Goal: Task Accomplishment & Management: Manage account settings

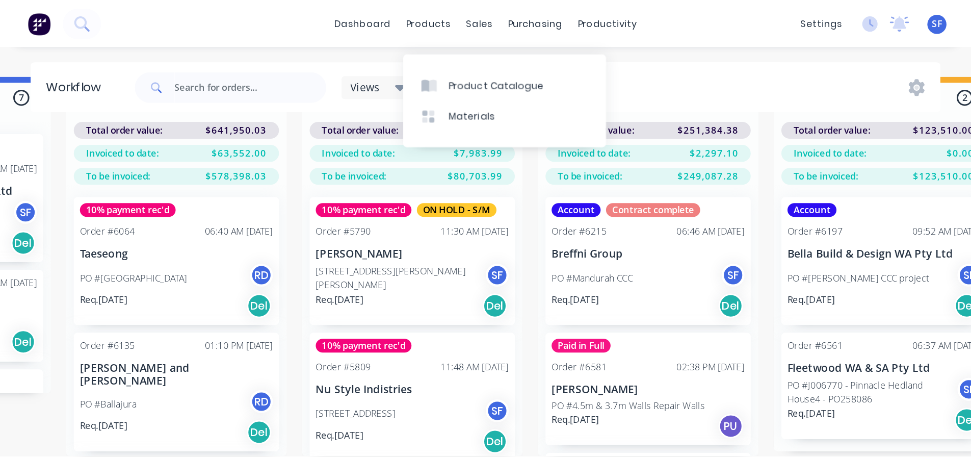
scroll to position [454, 0]
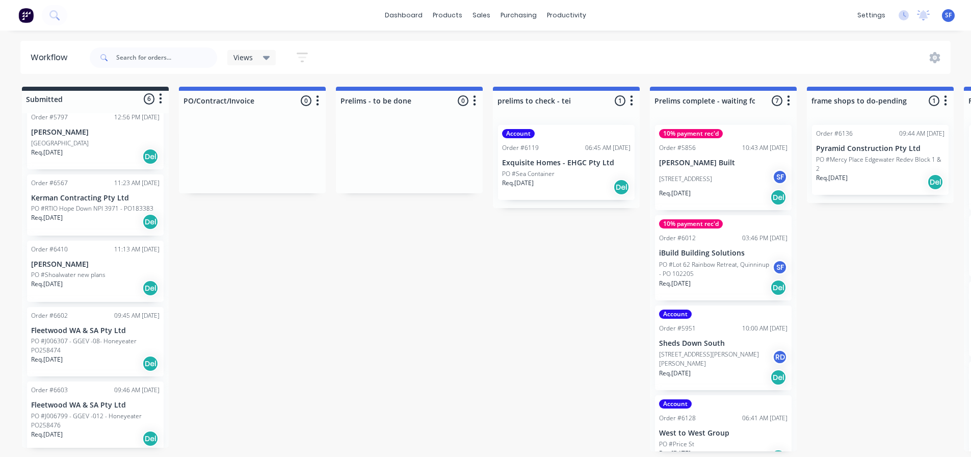
scroll to position [121, 0]
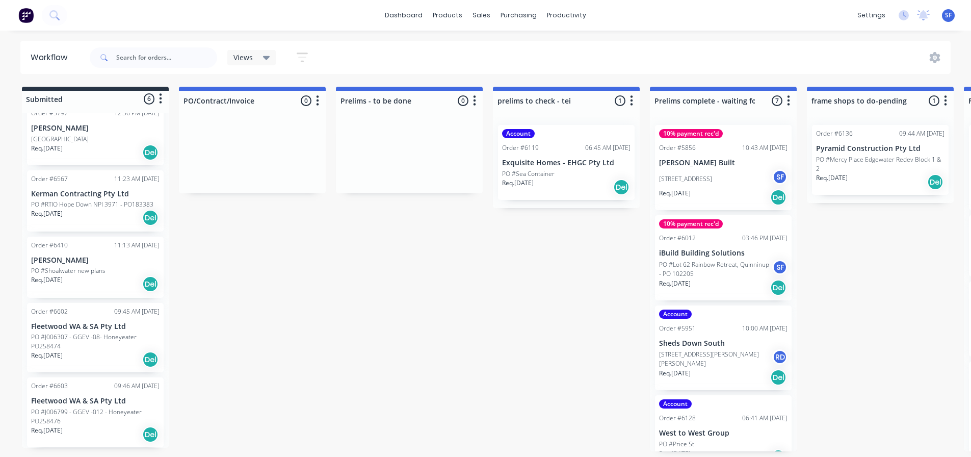
click at [134, 350] on p "PO #J006307 - GGEV -08- Honeyeater PO258474" at bounding box center [95, 341] width 129 height 18
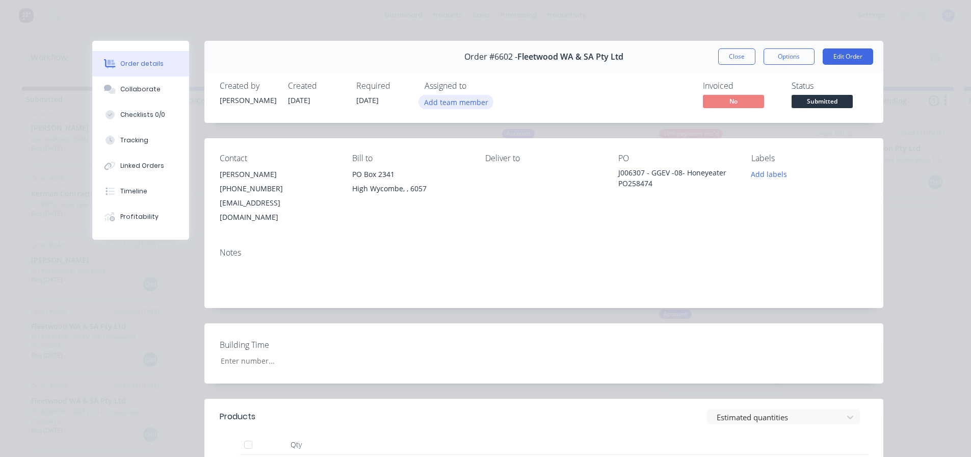
click at [442, 98] on button "Add team member" at bounding box center [456, 102] width 75 height 14
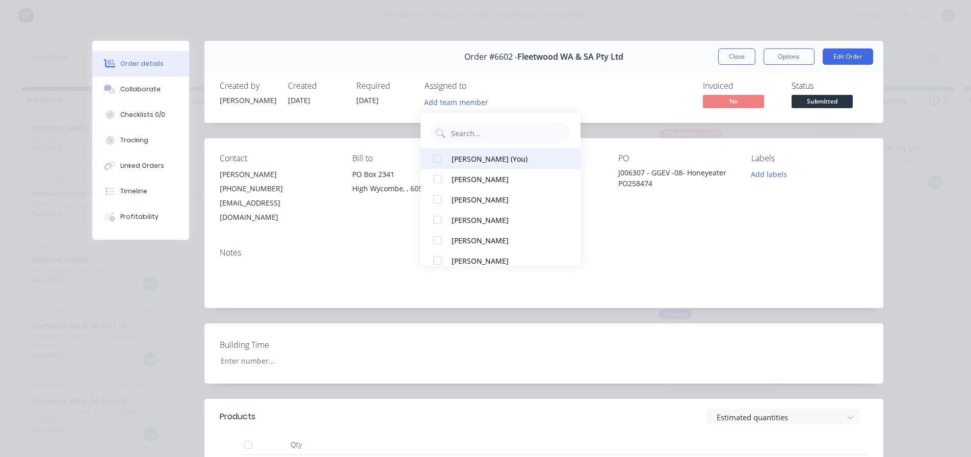
click at [487, 156] on div "[PERSON_NAME] (You)" at bounding box center [506, 158] width 108 height 11
click at [725, 58] on button "Close" at bounding box center [736, 56] width 37 height 16
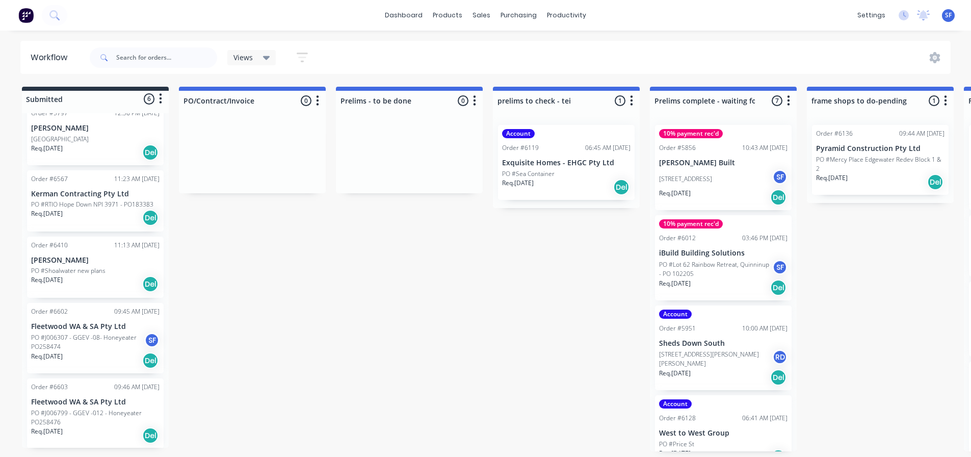
scroll to position [122, 0]
click at [102, 404] on p "Fleetwood WA & SA Pty Ltd" at bounding box center [95, 401] width 129 height 9
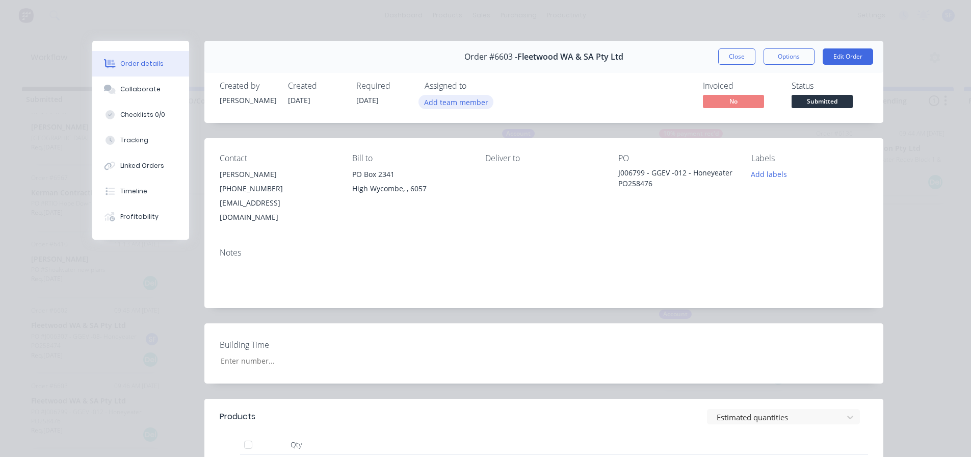
click at [435, 98] on button "Add team member" at bounding box center [456, 102] width 75 height 14
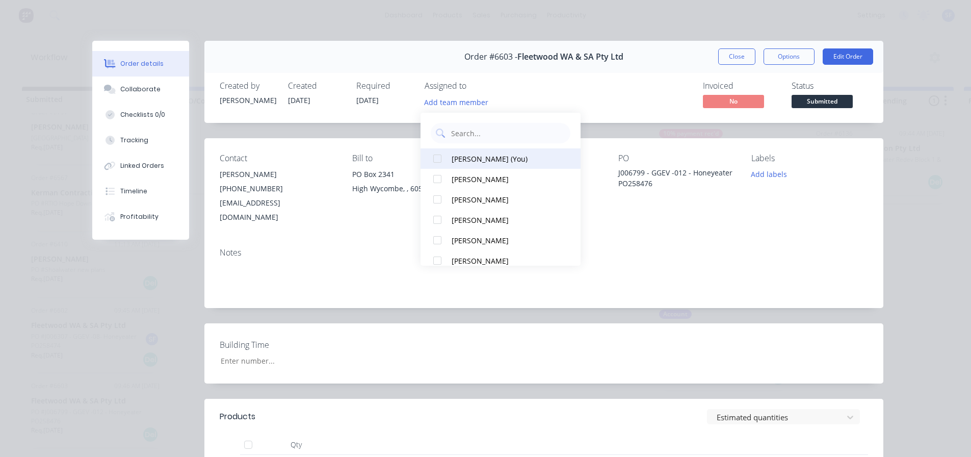
click at [470, 154] on div "[PERSON_NAME] (You)" at bounding box center [506, 158] width 108 height 11
click at [734, 59] on button "Close" at bounding box center [736, 56] width 37 height 16
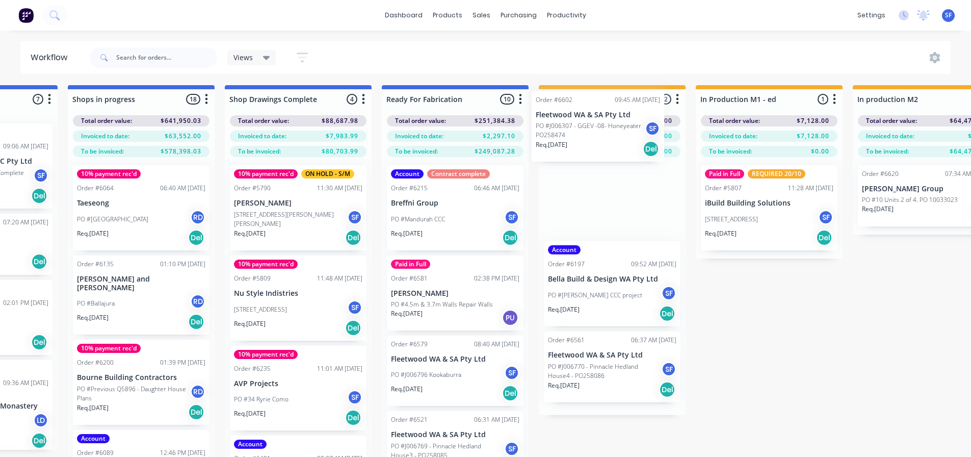
scroll to position [0, 1054]
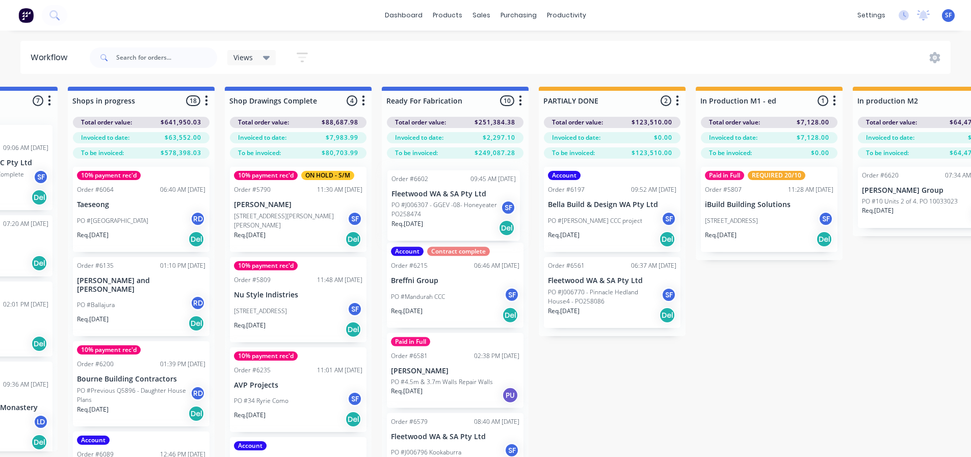
drag, startPoint x: 54, startPoint y: 338, endPoint x: 413, endPoint y: 205, distance: 382.7
click at [414, 205] on div "Submitted 6 Status colour #273444 hex #273444 Save Cancel Summaries Total order…" at bounding box center [233, 290] width 2588 height 406
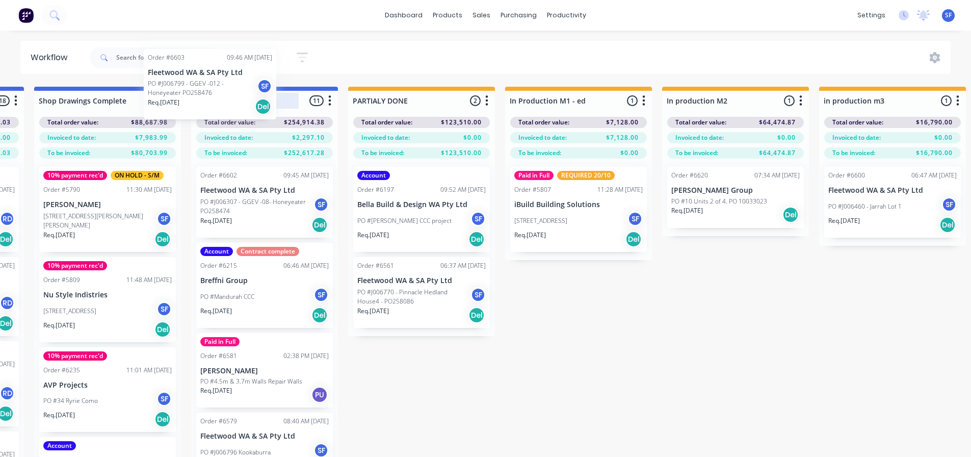
scroll to position [0, 1241]
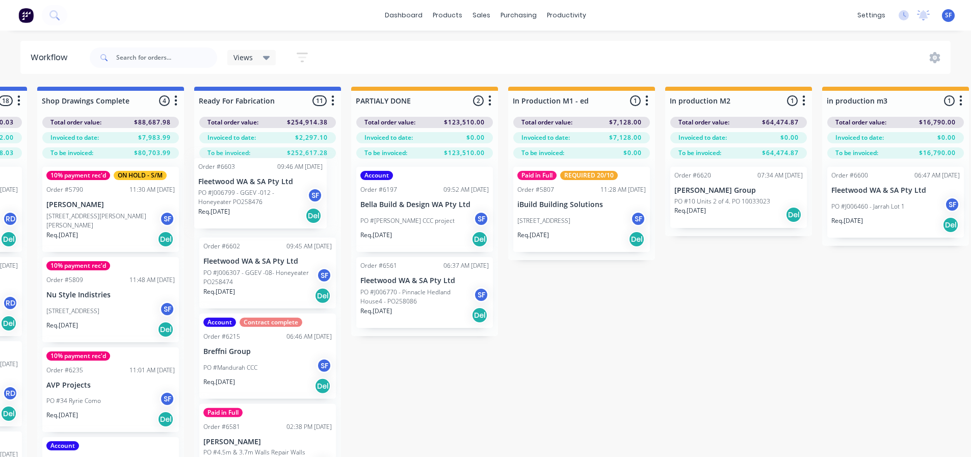
drag, startPoint x: 79, startPoint y: 377, endPoint x: 249, endPoint y: 202, distance: 243.8
click at [249, 202] on div "Submitted 5 Status colour #273444 hex #273444 Save Cancel Summaries Total order…" at bounding box center [45, 290] width 2588 height 406
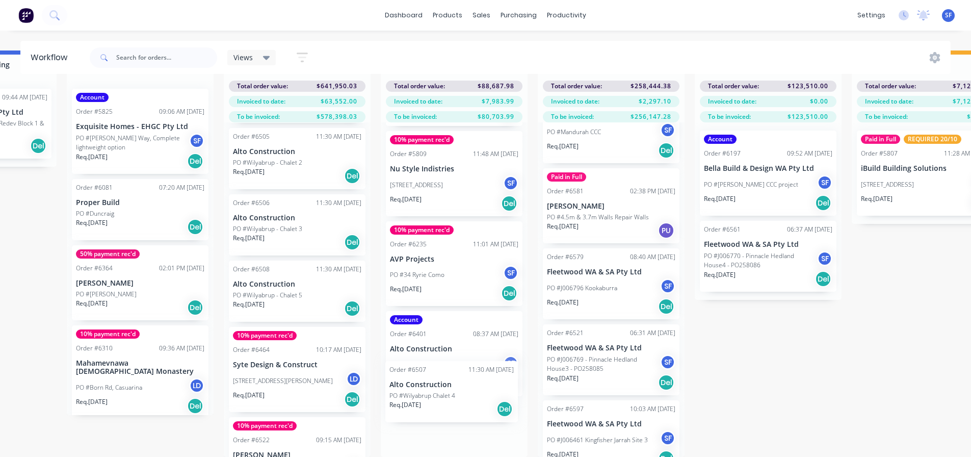
scroll to position [96, 0]
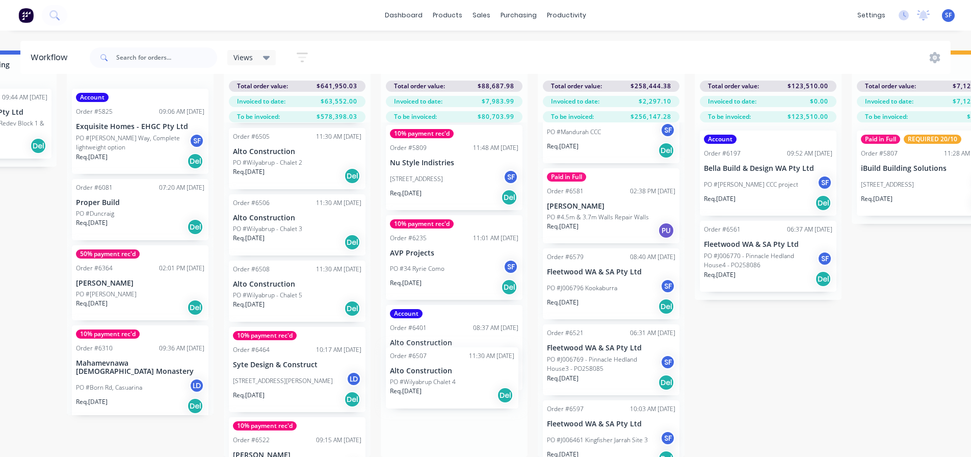
drag, startPoint x: 263, startPoint y: 269, endPoint x: 424, endPoint y: 374, distance: 192.5
click at [424, 374] on div "Submitted 4 Status colour #273444 hex #273444 Save Cancel Summaries Total order…" at bounding box center [389, 253] width 2588 height 406
click at [476, 434] on div "Req. [DATE] Del" at bounding box center [454, 442] width 129 height 17
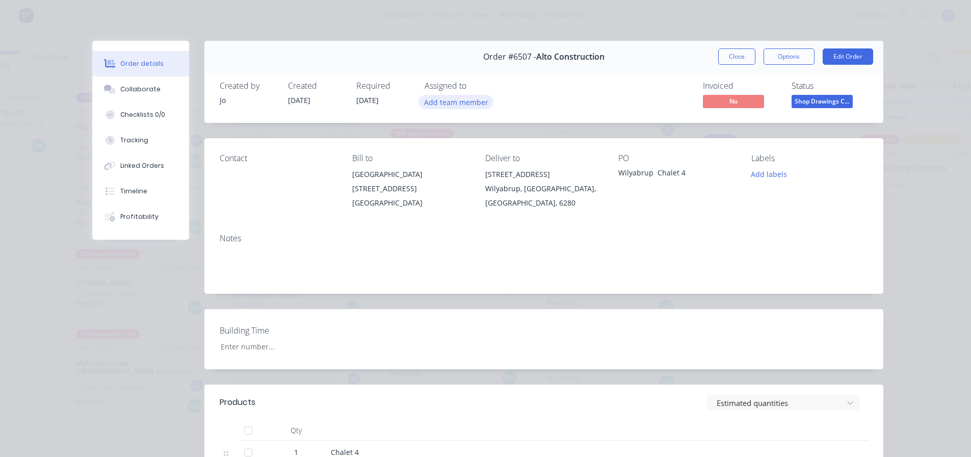
click at [440, 102] on button "Add team member" at bounding box center [456, 102] width 75 height 14
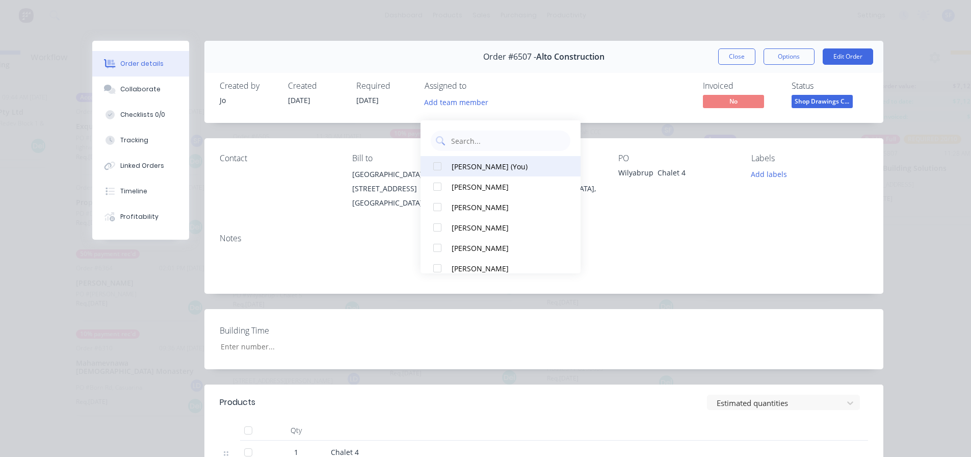
click at [473, 161] on div "[PERSON_NAME] (You)" at bounding box center [506, 166] width 108 height 11
click at [739, 55] on button "Close" at bounding box center [736, 56] width 37 height 16
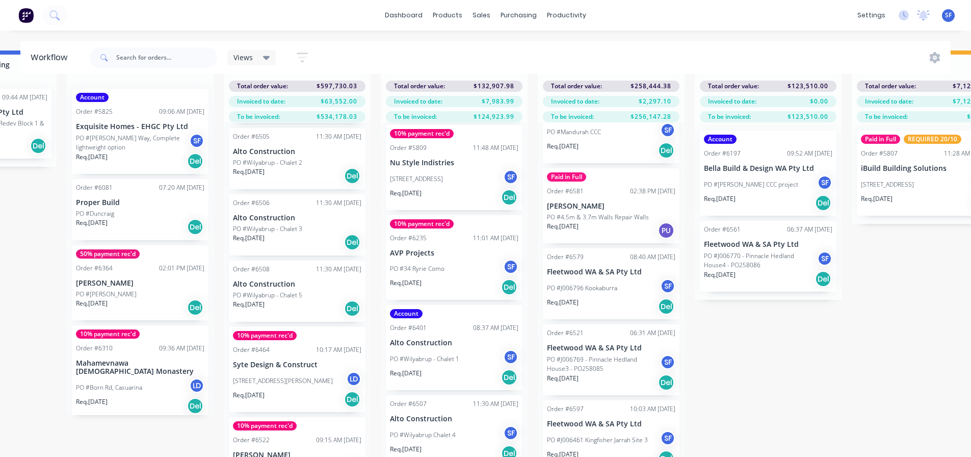
click at [299, 291] on p "PO #Wilyabrup - Chalet 5" at bounding box center [267, 295] width 69 height 9
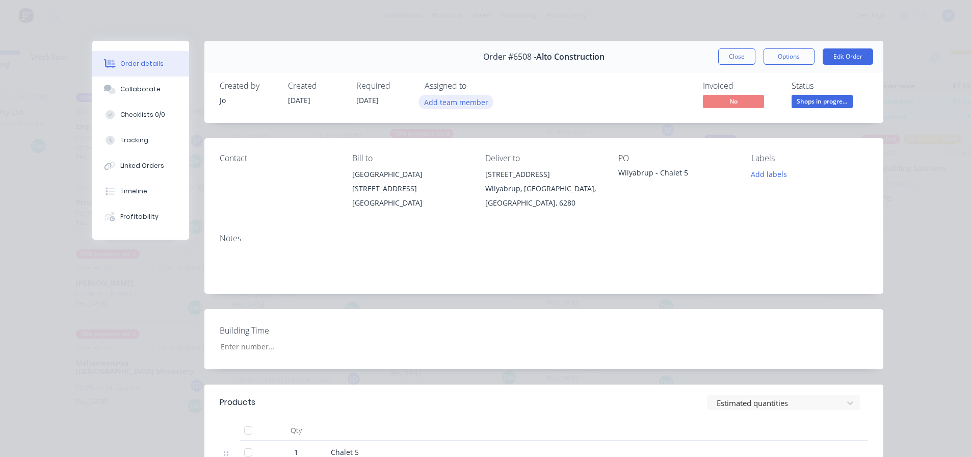
click at [447, 100] on button "Add team member" at bounding box center [456, 102] width 75 height 14
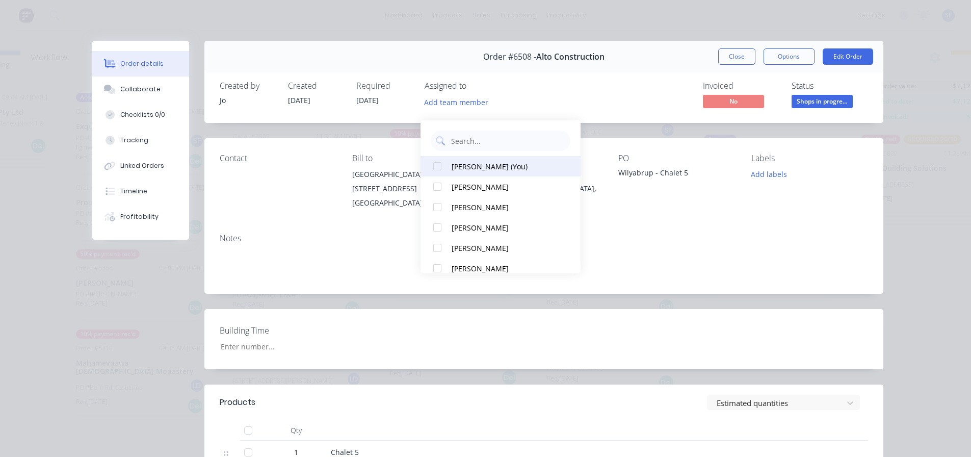
click at [450, 156] on button "[PERSON_NAME] (You)" at bounding box center [501, 166] width 160 height 20
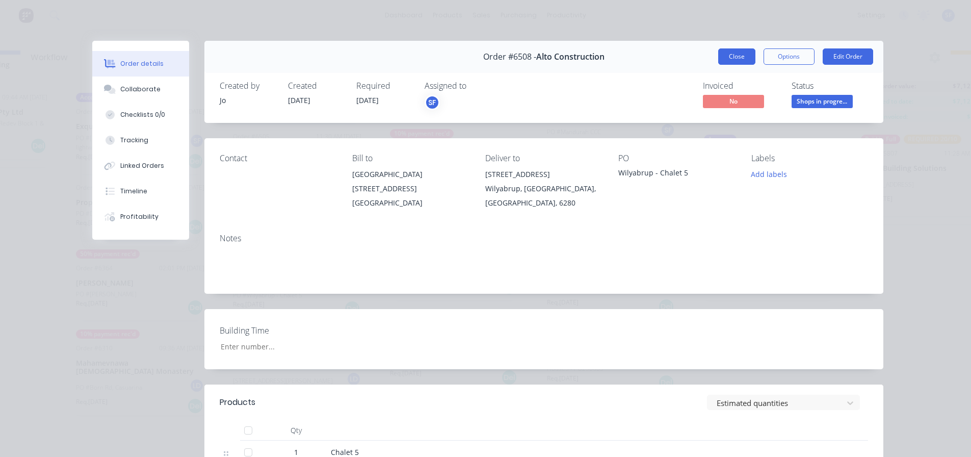
click at [735, 57] on button "Close" at bounding box center [736, 56] width 37 height 16
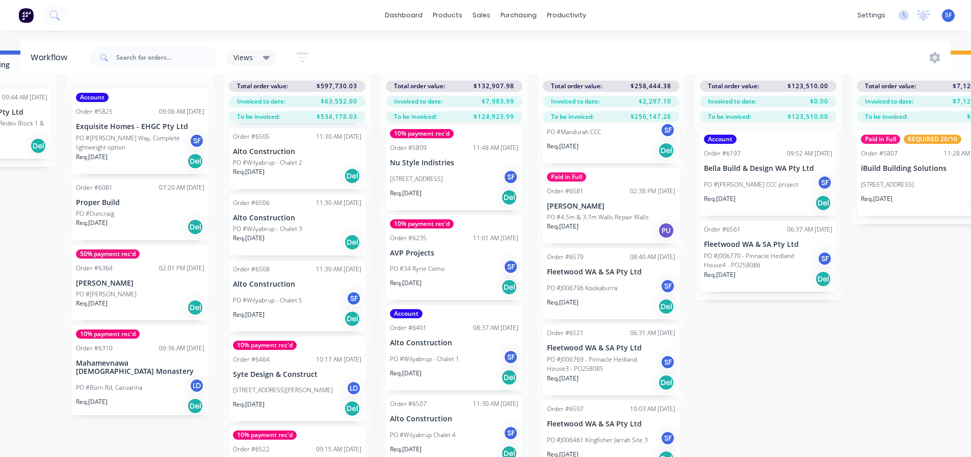
click at [297, 234] on div "Req. [DATE] Del" at bounding box center [297, 242] width 129 height 17
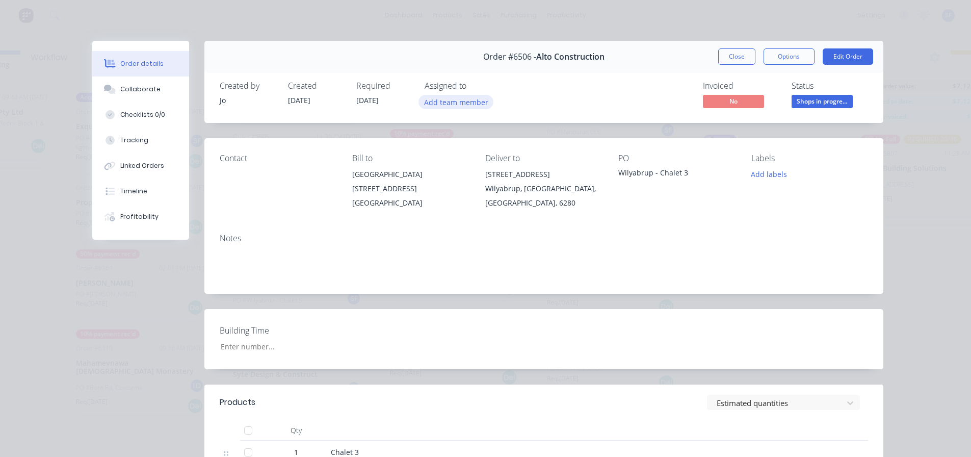
click at [472, 106] on button "Add team member" at bounding box center [456, 102] width 75 height 14
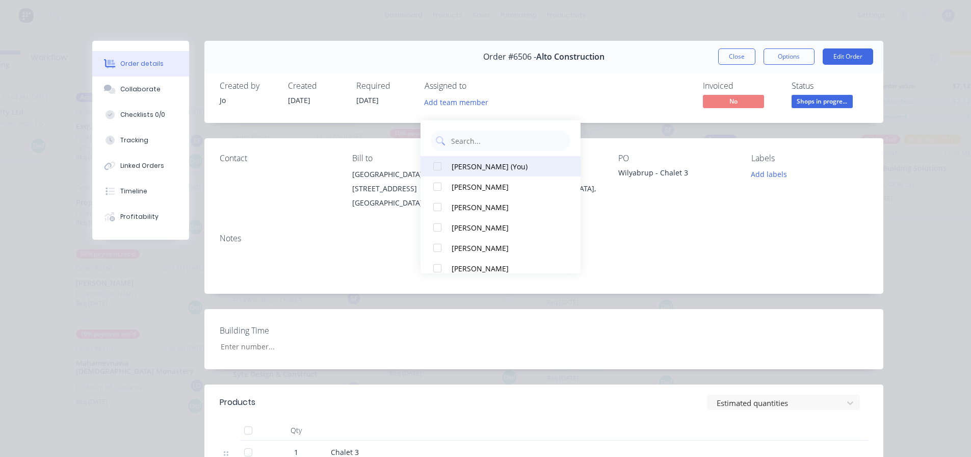
click at [453, 161] on div "[PERSON_NAME] (You)" at bounding box center [506, 166] width 108 height 11
click at [738, 53] on button "Close" at bounding box center [736, 56] width 37 height 16
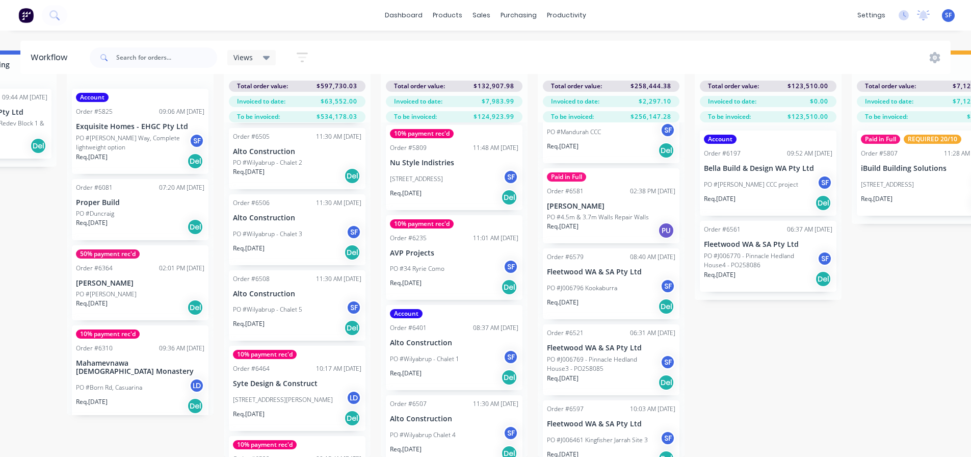
click at [289, 158] on p "PO #Wilyabrup - Chalet 2" at bounding box center [267, 162] width 69 height 9
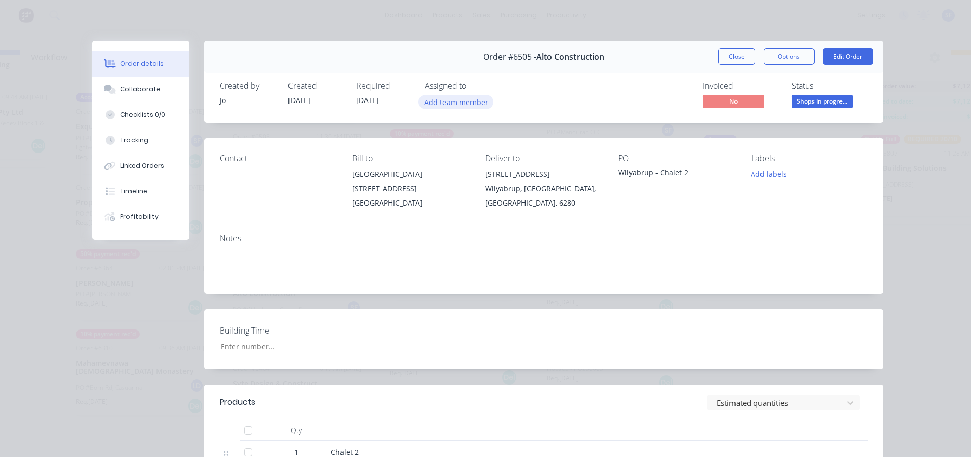
click at [474, 99] on button "Add team member" at bounding box center [456, 102] width 75 height 14
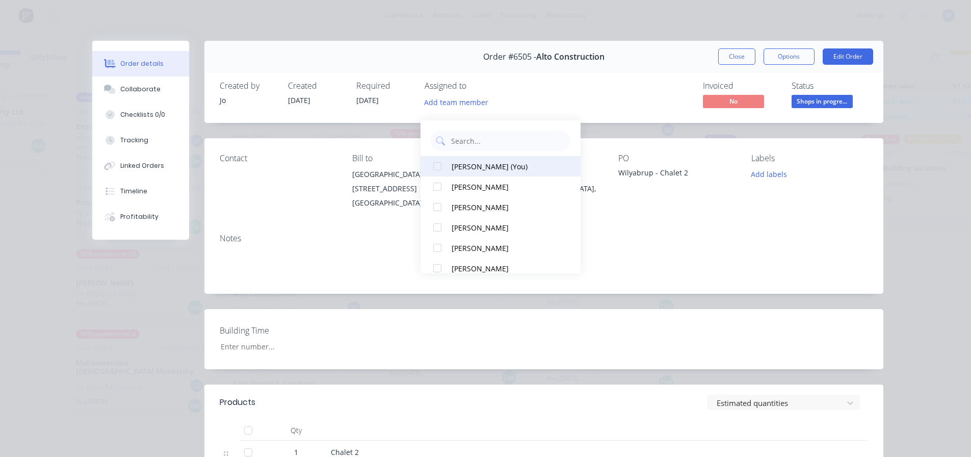
click at [458, 161] on div "[PERSON_NAME] (You)" at bounding box center [506, 166] width 108 height 11
click at [732, 59] on button "Close" at bounding box center [736, 56] width 37 height 16
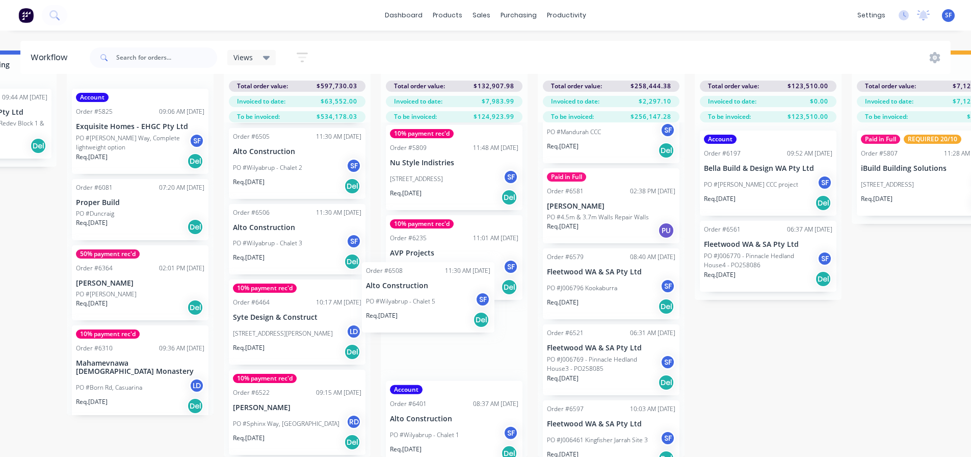
drag, startPoint x: 278, startPoint y: 296, endPoint x: 415, endPoint y: 294, distance: 136.7
click at [415, 294] on div "Submitted 4 Status colour #273444 hex #273444 Save Cancel Summaries Total order…" at bounding box center [389, 253] width 2588 height 406
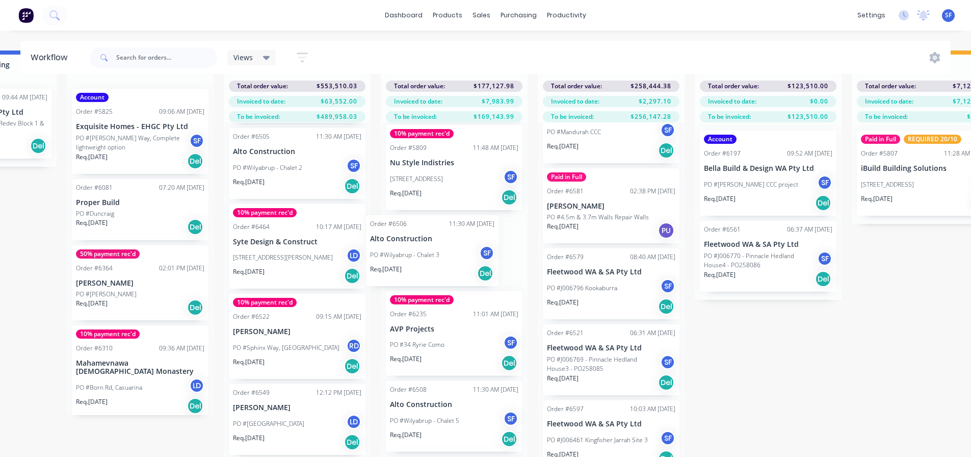
drag, startPoint x: 265, startPoint y: 222, endPoint x: 412, endPoint y: 251, distance: 149.1
click at [412, 251] on div "Submitted 4 Status colour #273444 hex #273444 Save Cancel Summaries Total order…" at bounding box center [389, 253] width 2588 height 406
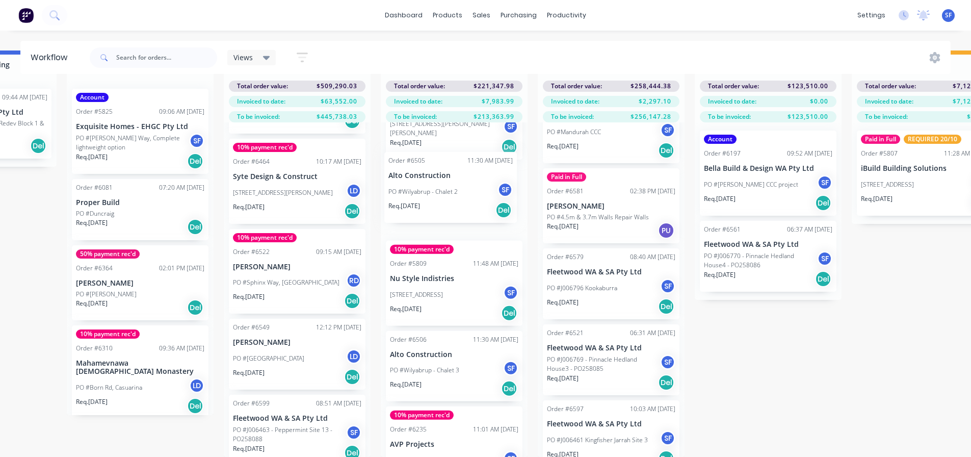
drag, startPoint x: 271, startPoint y: 151, endPoint x: 431, endPoint y: 191, distance: 164.6
click at [431, 191] on div "Submitted 4 Status colour #273444 hex #273444 Save Cancel Summaries Total order…" at bounding box center [389, 253] width 2588 height 406
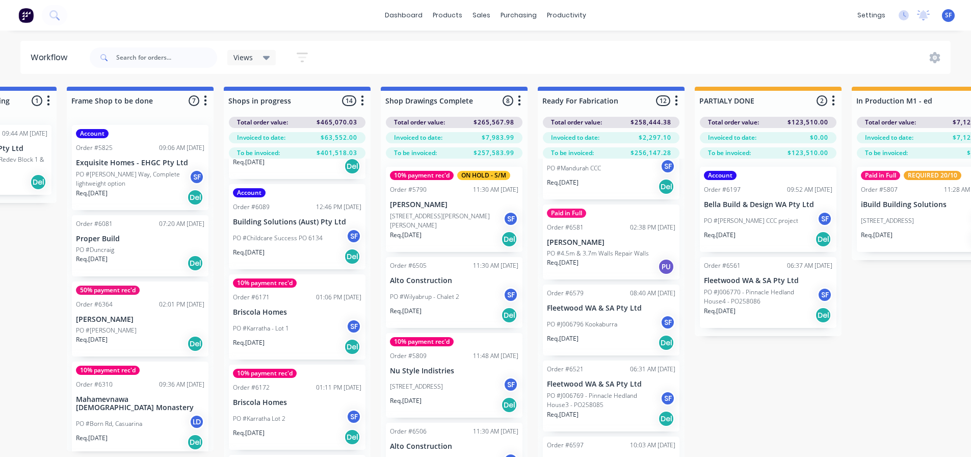
scroll to position [255, 0]
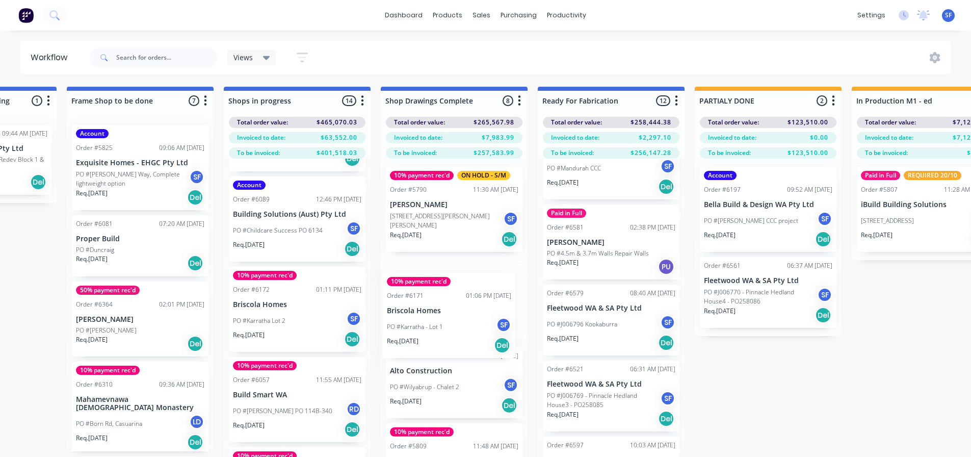
drag, startPoint x: 315, startPoint y: 292, endPoint x: 453, endPoint y: 304, distance: 138.2
click at [453, 304] on div "Submitted 4 Status colour #273444 hex #273444 Save Cancel Summaries Total order…" at bounding box center [389, 290] width 2588 height 406
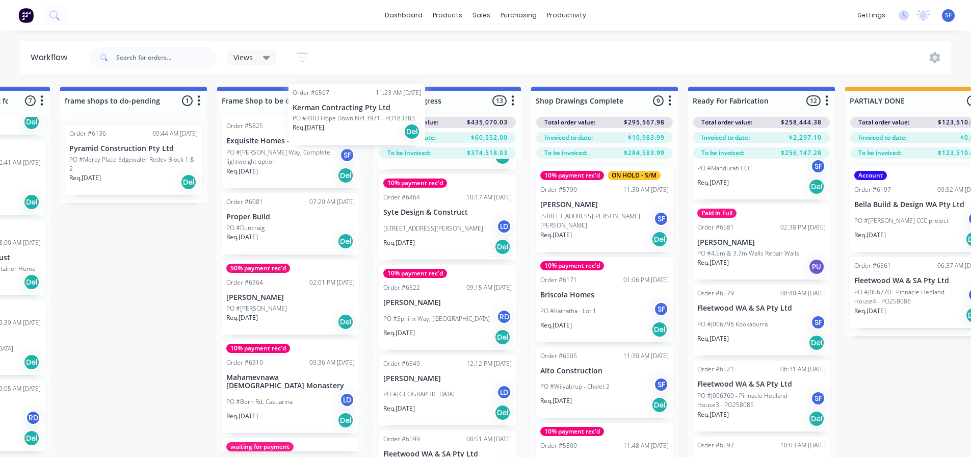
scroll to position [0, 0]
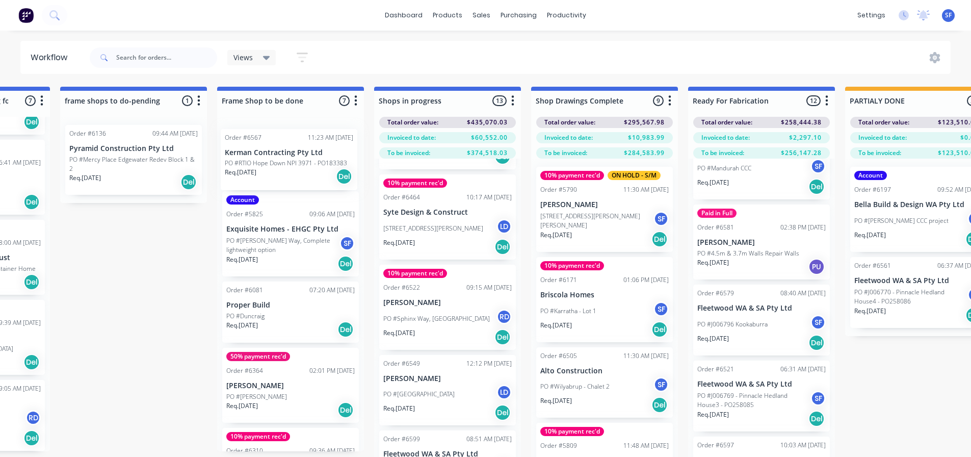
drag, startPoint x: 52, startPoint y: 285, endPoint x: 248, endPoint y: 166, distance: 229.7
click at [248, 166] on div "Submitted 4 Status colour #273444 hex #273444 Save Cancel Summaries Total order…" at bounding box center [539, 290] width 2588 height 406
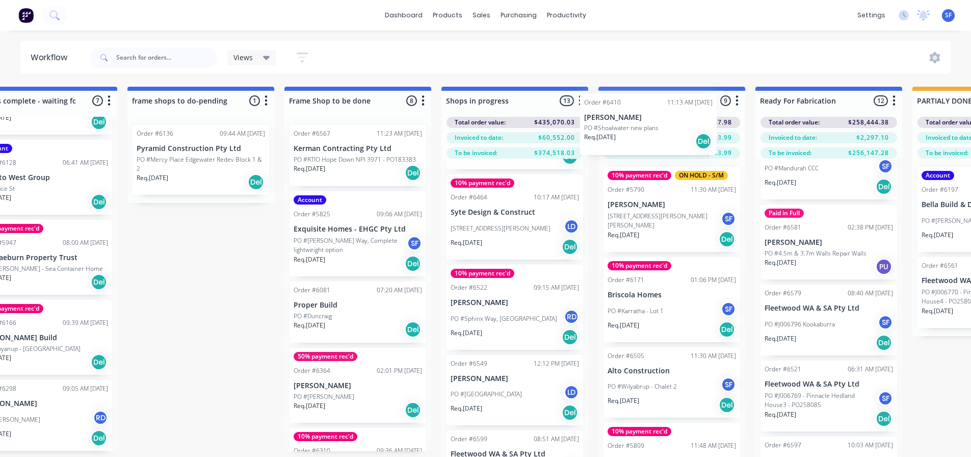
scroll to position [0, 687]
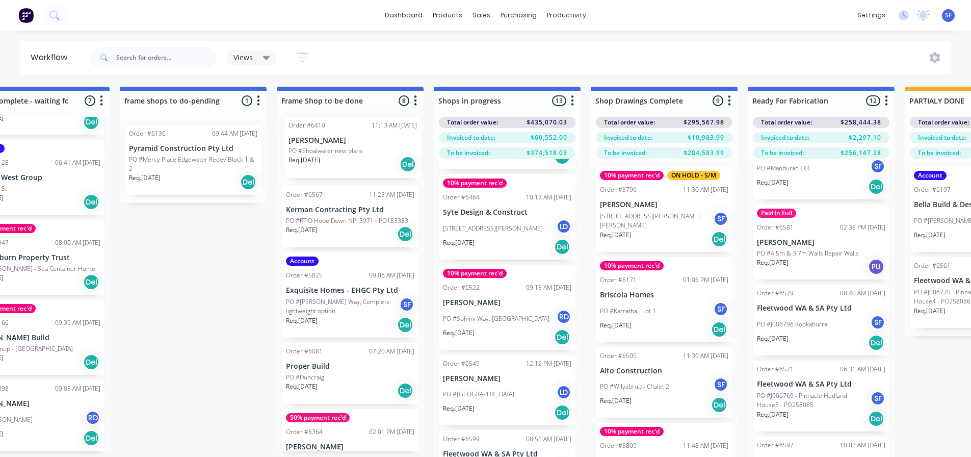
drag, startPoint x: 57, startPoint y: 328, endPoint x: 317, endPoint y: 154, distance: 313.1
click at [317, 154] on div "Submitted 3 Status colour #273444 hex #273444 Save Cancel Summaries Total order…" at bounding box center [599, 290] width 2588 height 406
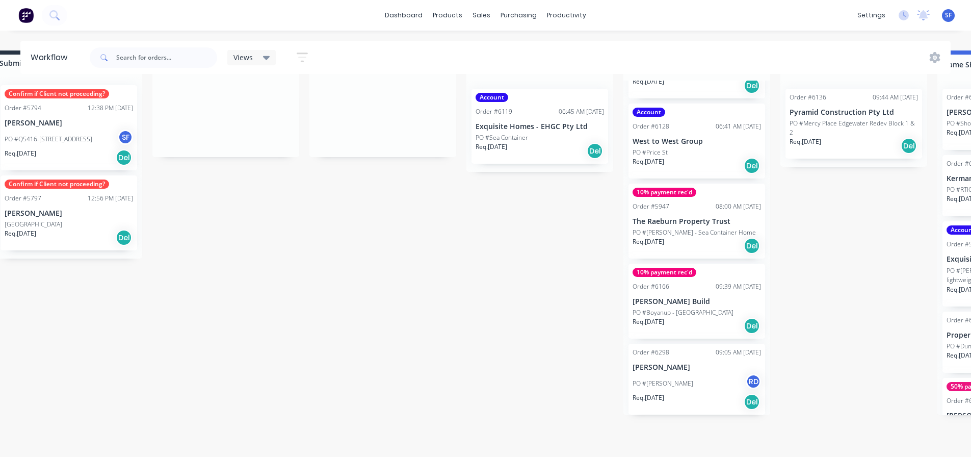
scroll to position [44, 0]
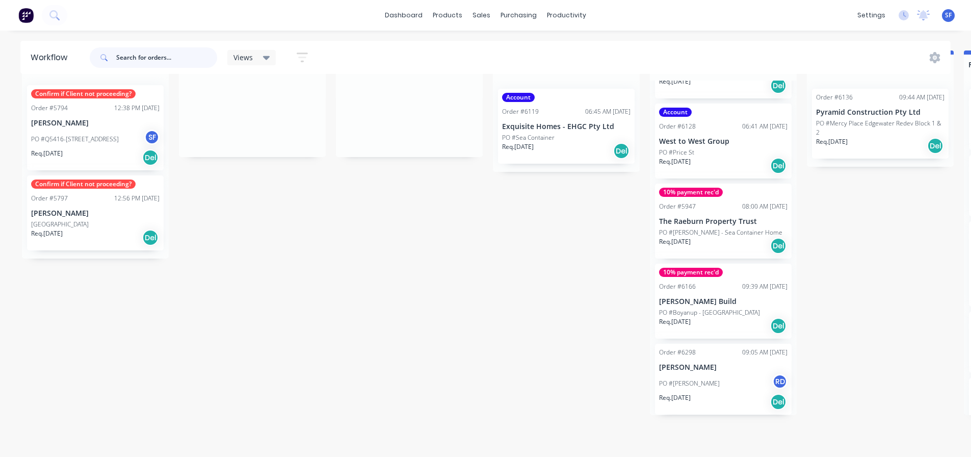
click at [144, 62] on input "text" at bounding box center [166, 57] width 101 height 20
click at [503, 52] on div "Sales Orders" at bounding box center [520, 56] width 42 height 9
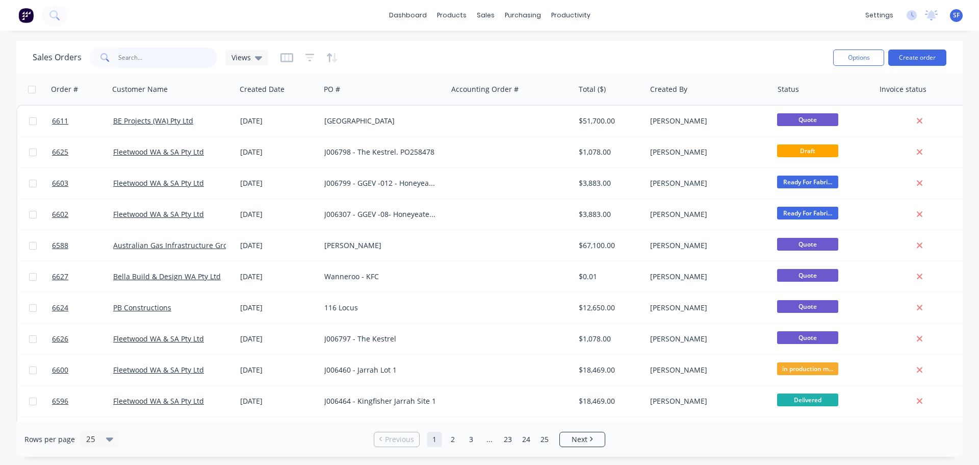
click at [152, 54] on input "text" at bounding box center [167, 57] width 99 height 20
type input "fleetwood"
